Goal: Find specific page/section: Find specific page/section

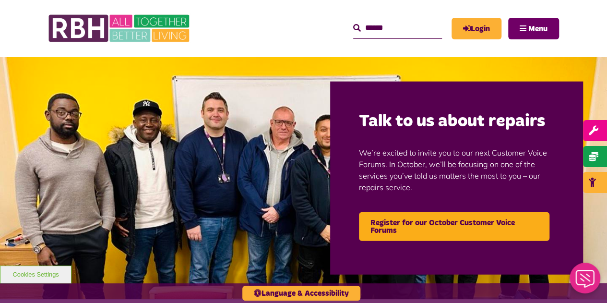
click at [526, 30] on button "Menu" at bounding box center [533, 29] width 51 height 22
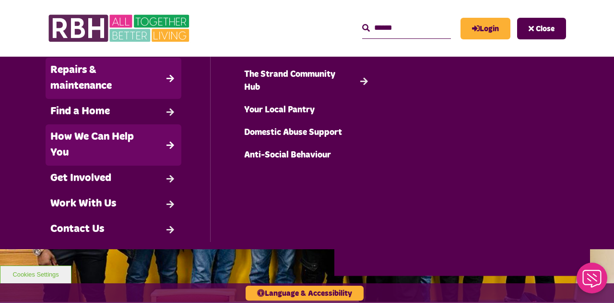
scroll to position [81, 0]
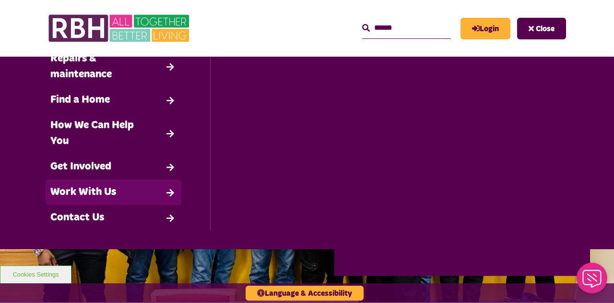
click at [126, 200] on link "Work With Us" at bounding box center [114, 191] width 136 height 25
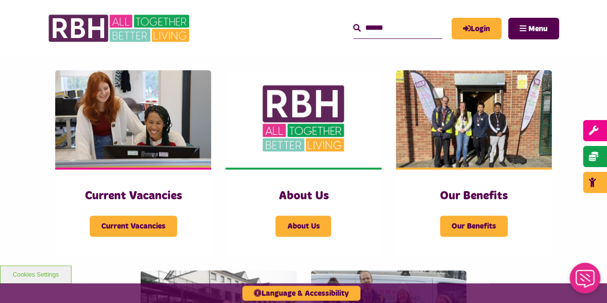
scroll to position [240, 0]
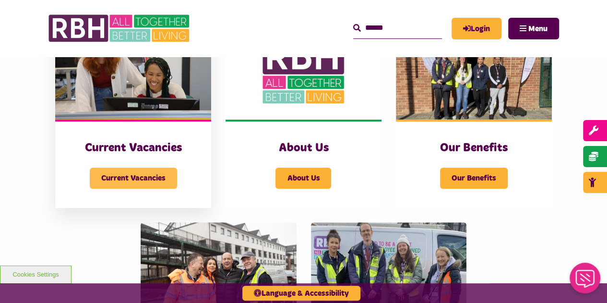
click at [150, 187] on span "Current Vacancies" at bounding box center [133, 177] width 87 height 21
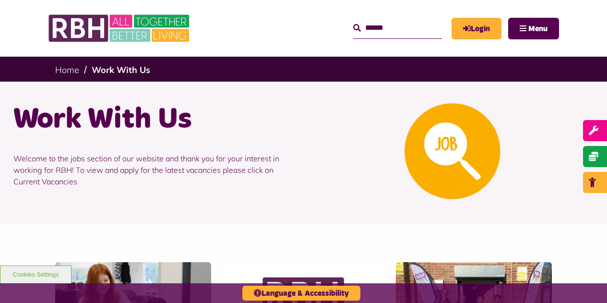
scroll to position [240, 0]
